Goal: Transaction & Acquisition: Download file/media

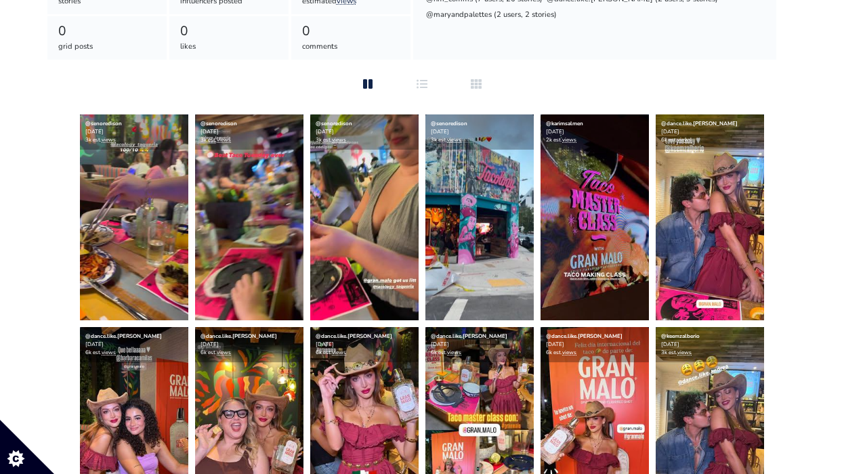
scroll to position [295, 0]
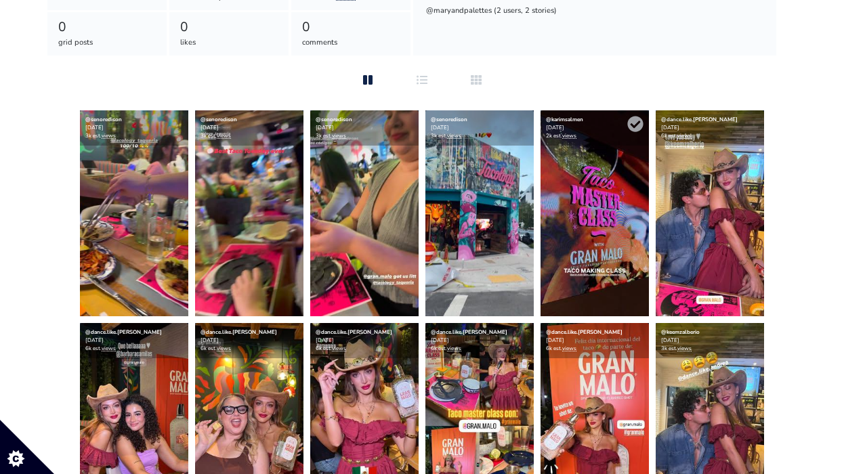
click at [569, 237] on img at bounding box center [595, 213] width 108 height 206
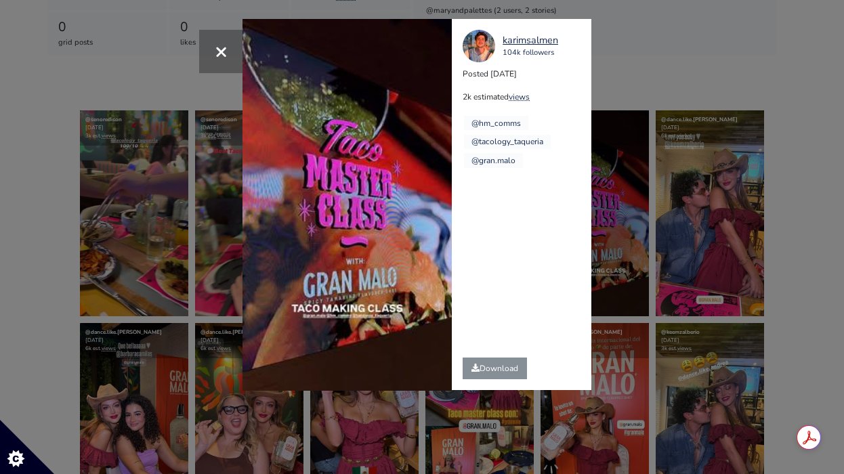
click at [273, 430] on div "× Your browser does not support HTML5 video. karimsalmen 104k followers Posted …" at bounding box center [422, 237] width 844 height 474
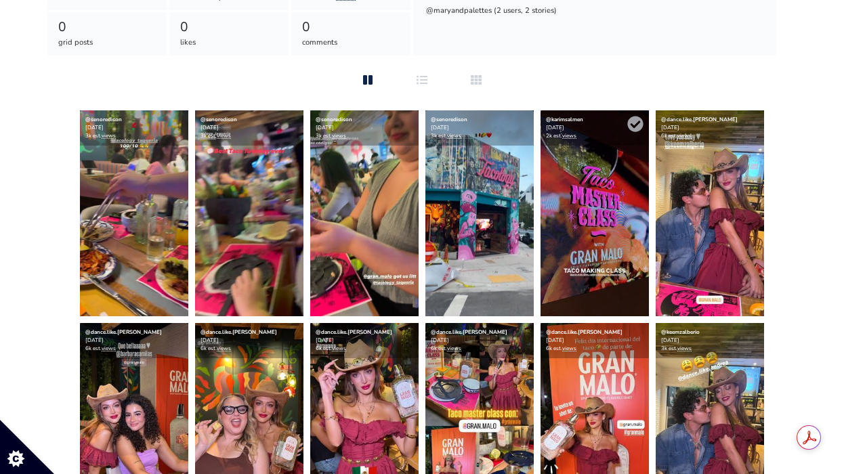
click at [562, 204] on img at bounding box center [595, 213] width 108 height 206
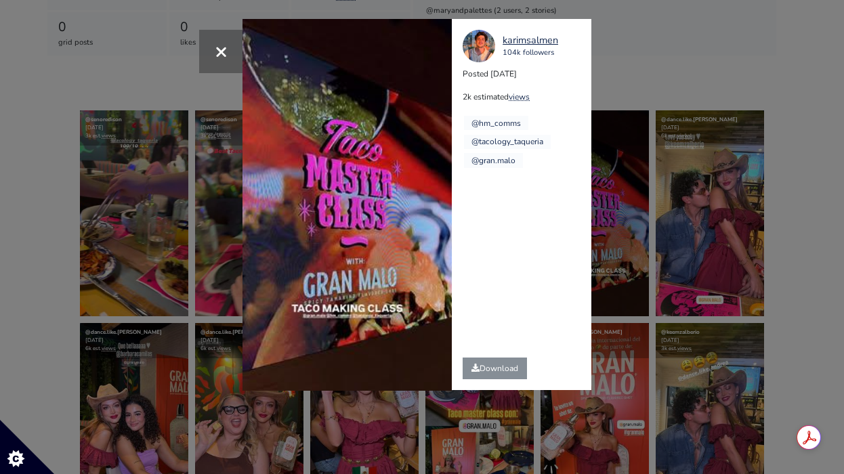
click at [187, 259] on div "× Your browser does not support HTML5 video. karimsalmen 104k followers Posted …" at bounding box center [422, 237] width 844 height 474
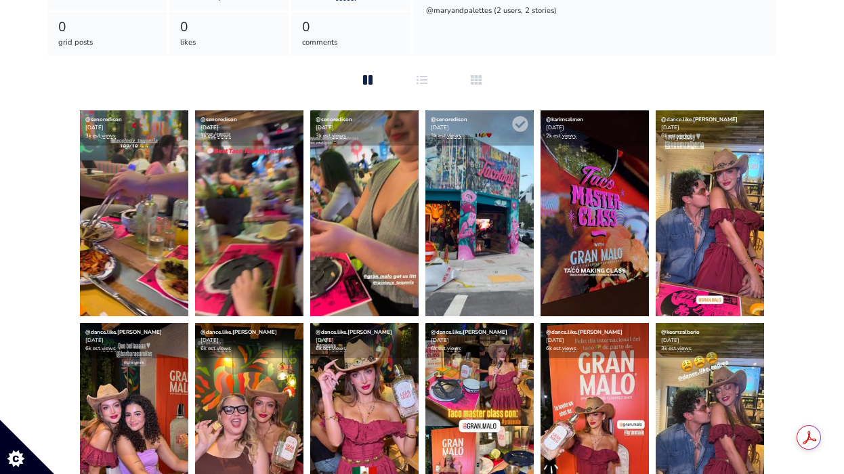
click at [461, 236] on img at bounding box center [479, 213] width 108 height 206
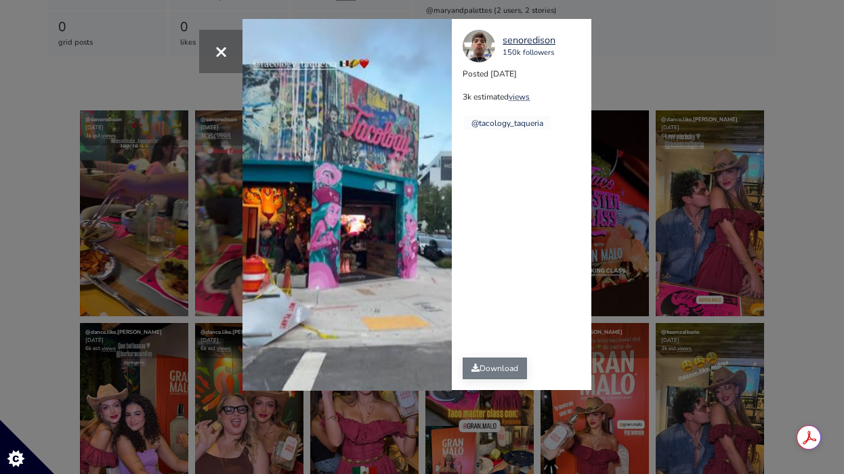
click at [488, 369] on link "Download" at bounding box center [495, 369] width 64 height 22
click at [736, 56] on div "× Your browser does not support HTML5 video. senoredison 150k followers Posted …" at bounding box center [422, 237] width 844 height 474
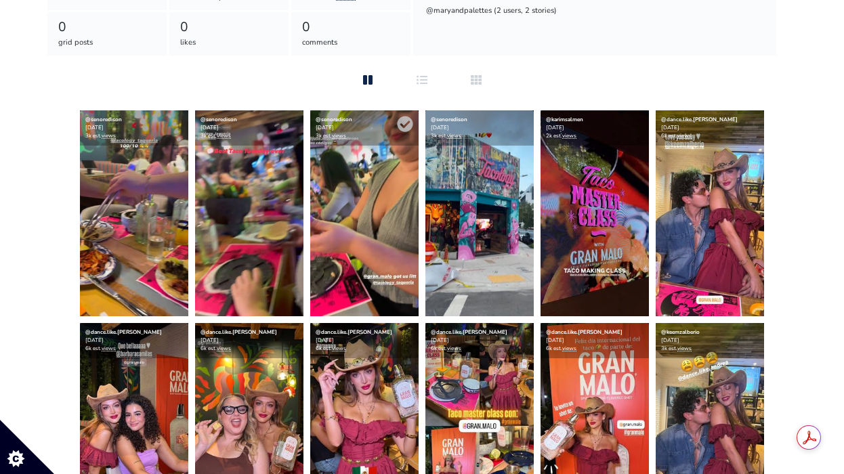
click at [368, 201] on img at bounding box center [364, 213] width 108 height 206
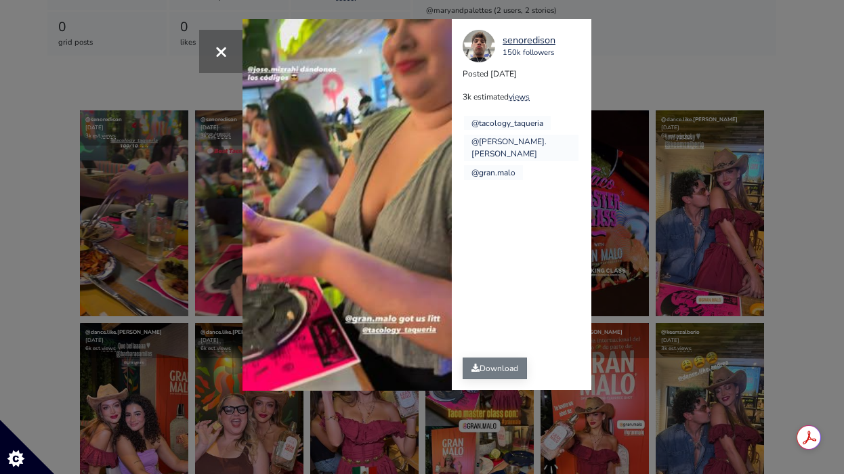
click at [480, 371] on link "Download" at bounding box center [495, 369] width 64 height 22
click at [717, 143] on div "× Your browser does not support HTML5 video. senoredison 150k followers Posted …" at bounding box center [422, 237] width 844 height 474
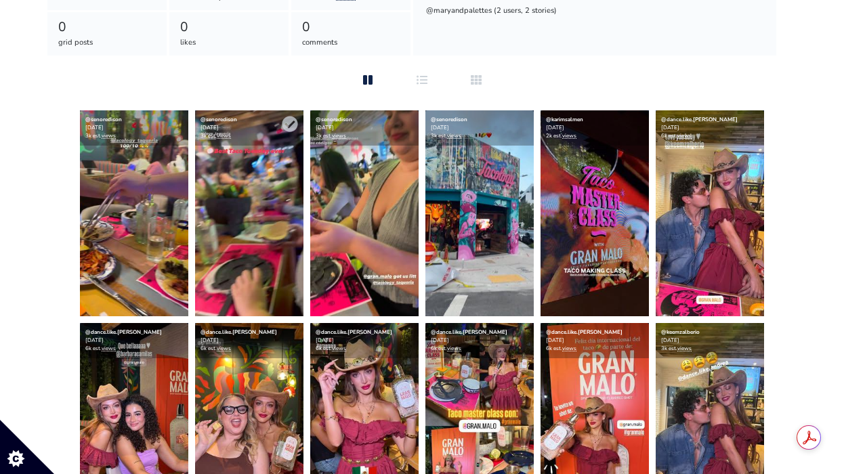
click at [261, 228] on img at bounding box center [249, 213] width 108 height 206
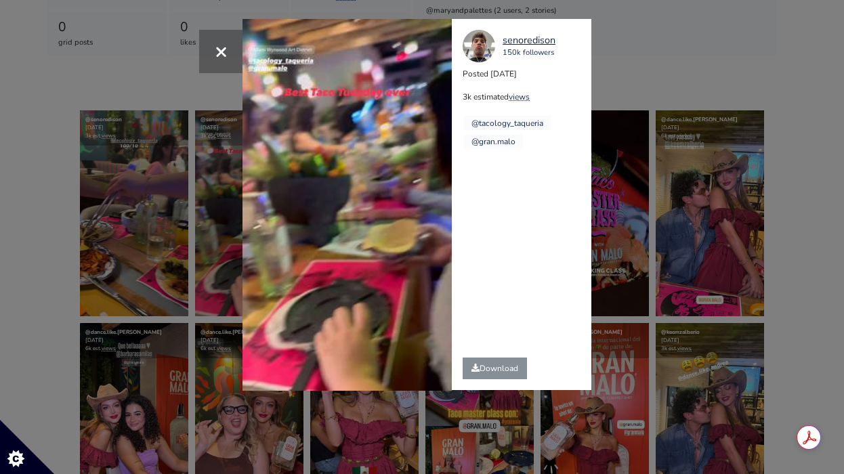
click at [167, 298] on div "× Your browser does not support HTML5 video. senoredison 150k followers Posted …" at bounding box center [422, 237] width 844 height 474
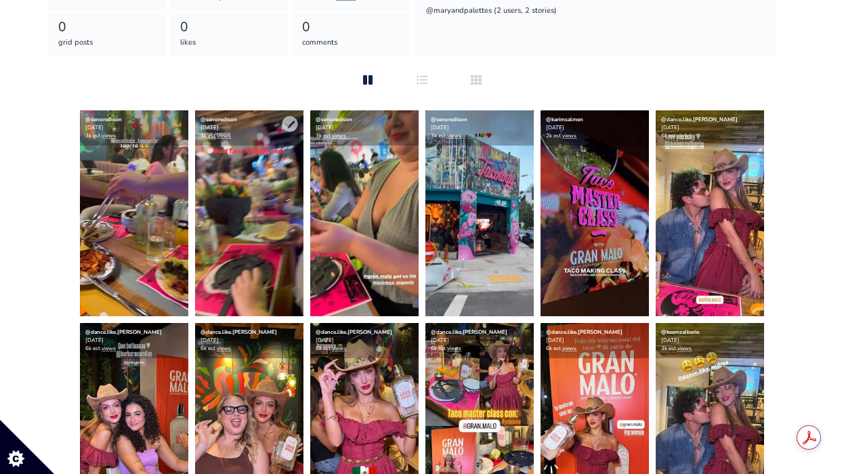
click at [245, 236] on img at bounding box center [249, 213] width 108 height 206
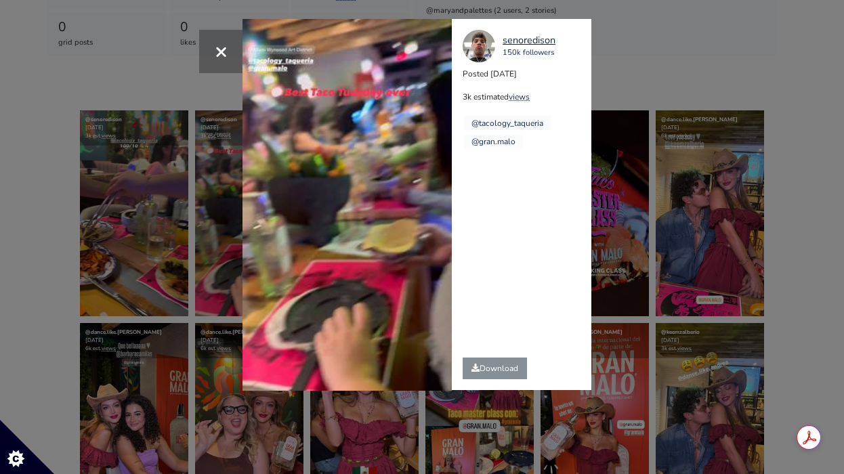
click at [146, 220] on div "× Your browser does not support HTML5 video. senoredison 150k followers Posted …" at bounding box center [422, 237] width 844 height 474
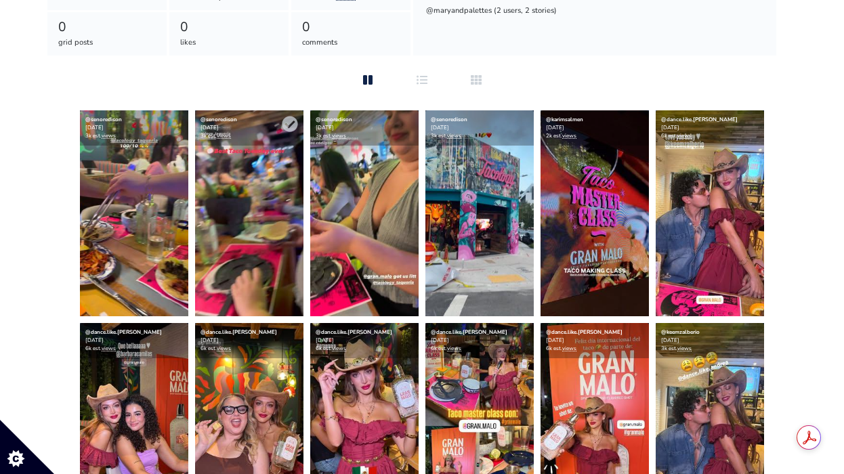
click at [244, 196] on img at bounding box center [249, 213] width 108 height 206
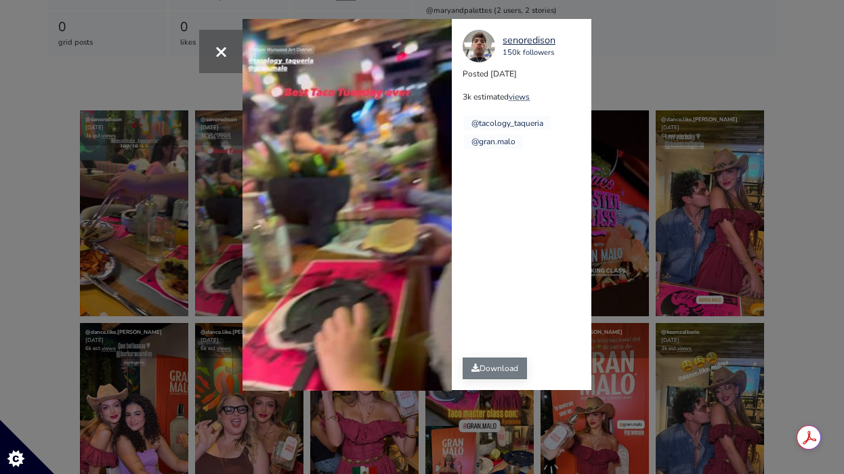
click at [491, 371] on link "Download" at bounding box center [495, 369] width 64 height 22
click at [165, 285] on div "× Your browser does not support HTML5 video. senoredison 150k followers Posted …" at bounding box center [422, 237] width 844 height 474
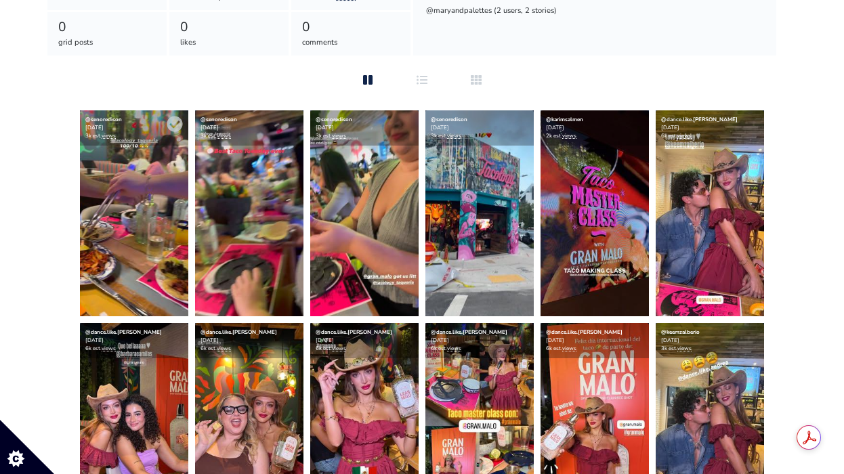
click at [140, 272] on img at bounding box center [134, 213] width 108 height 206
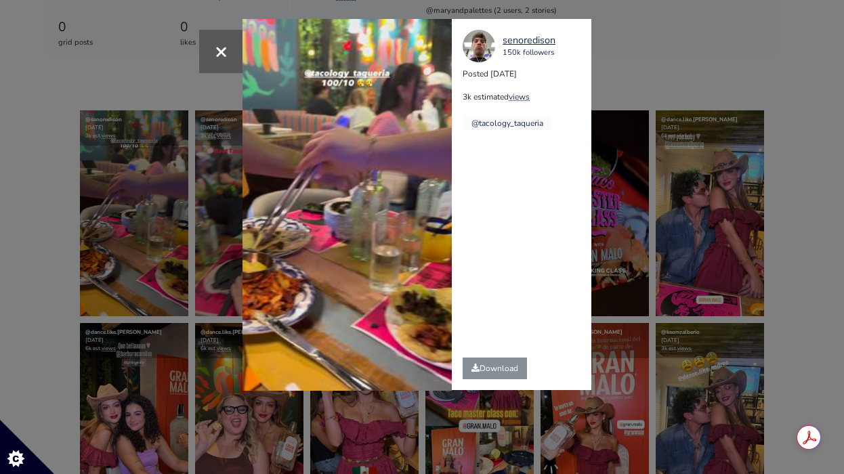
click at [307, 283] on video "Your browser does not support HTML5 video." at bounding box center [347, 205] width 209 height 372
click at [197, 333] on div "× Your browser does not support HTML5 video. senoredison 150k followers Posted …" at bounding box center [422, 237] width 844 height 474
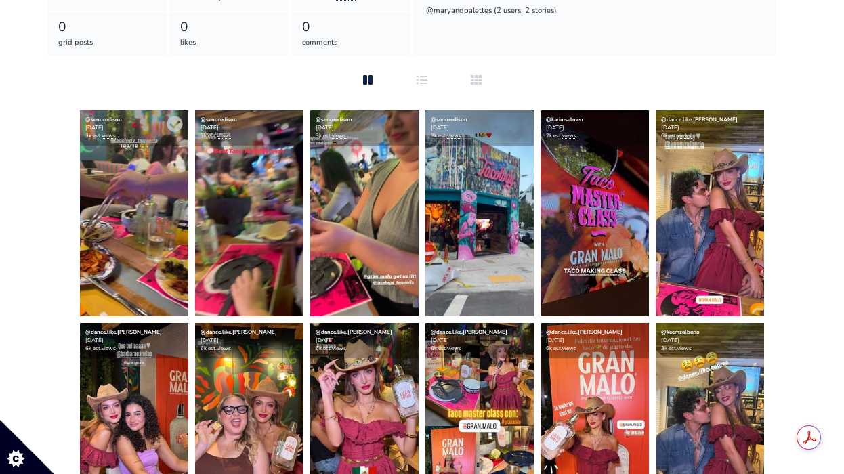
click at [131, 282] on img at bounding box center [134, 213] width 108 height 206
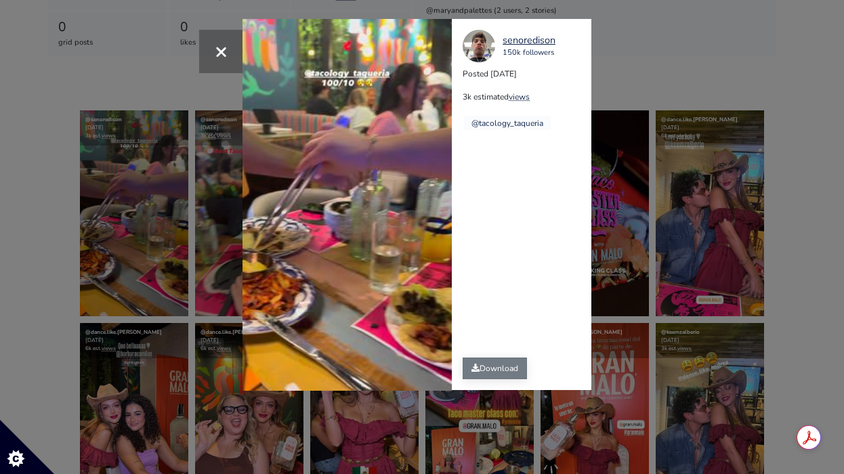
click at [482, 367] on link "Download" at bounding box center [495, 369] width 64 height 22
click at [696, 171] on div "× Your browser does not support HTML5 video. senoredison 150k followers Posted …" at bounding box center [422, 237] width 844 height 474
